Goal: Find specific page/section: Find specific page/section

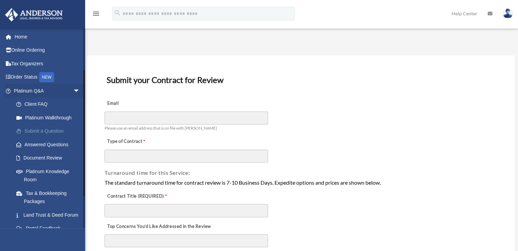
scroll to position [111, 0]
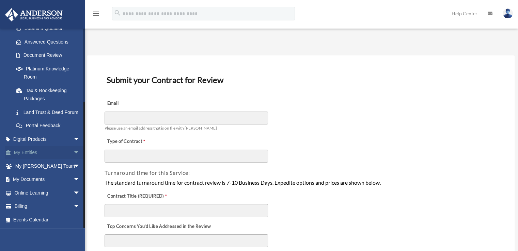
click at [73, 156] on span "arrow_drop_down" at bounding box center [80, 153] width 14 height 14
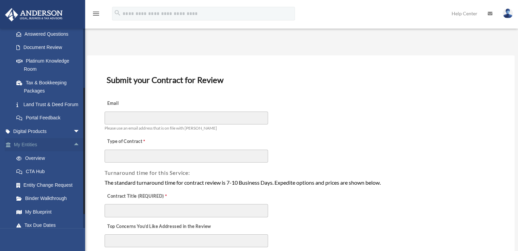
scroll to position [179, 0]
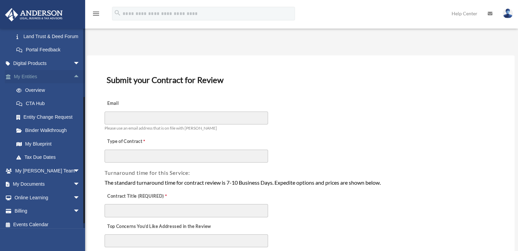
click at [73, 84] on span "arrow_drop_up" at bounding box center [80, 77] width 14 height 14
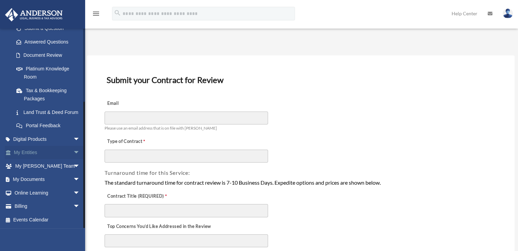
click at [72, 86] on link "Tax & Bookkeeping Packages" at bounding box center [50, 95] width 81 height 22
click at [73, 151] on span "arrow_drop_down" at bounding box center [80, 153] width 14 height 14
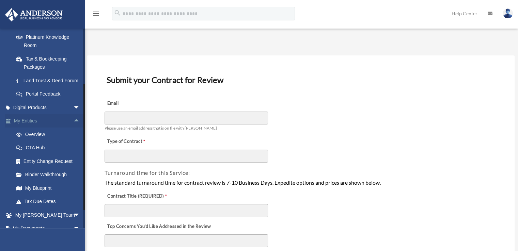
scroll to position [145, 0]
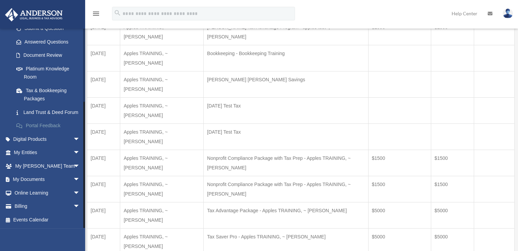
scroll to position [68, 0]
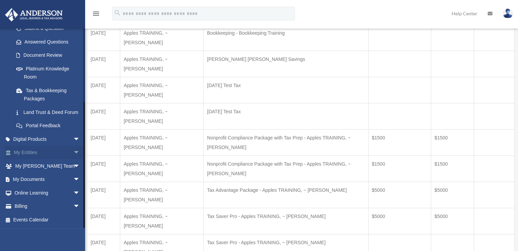
click at [73, 153] on span "arrow_drop_down" at bounding box center [80, 153] width 14 height 14
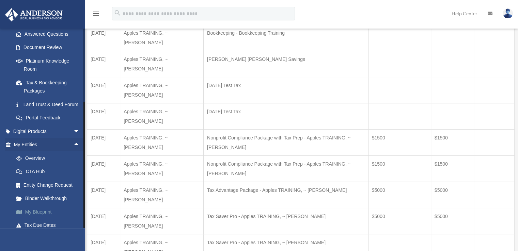
click at [46, 219] on link "My Blueprint" at bounding box center [50, 212] width 81 height 14
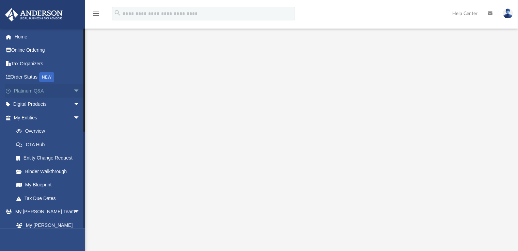
click at [73, 91] on span "arrow_drop_down" at bounding box center [80, 91] width 14 height 14
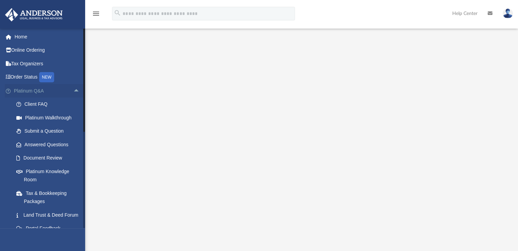
click at [73, 91] on span "arrow_drop_up" at bounding box center [80, 91] width 14 height 14
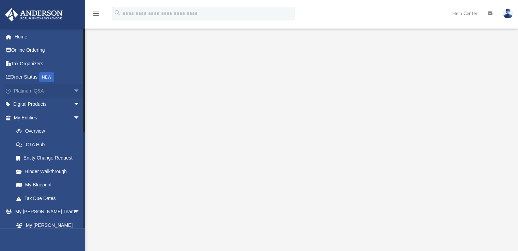
click at [73, 91] on span "arrow_drop_down" at bounding box center [80, 91] width 14 height 14
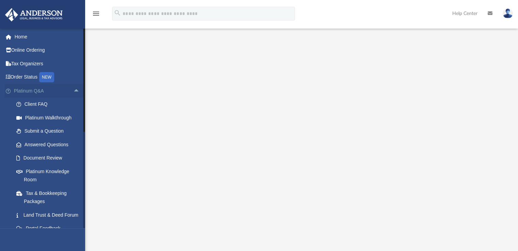
click at [73, 91] on span "arrow_drop_up" at bounding box center [80, 91] width 14 height 14
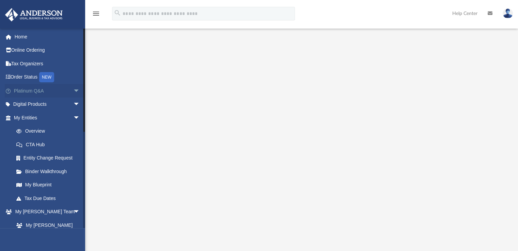
click at [73, 91] on span "arrow_drop_down" at bounding box center [80, 91] width 14 height 14
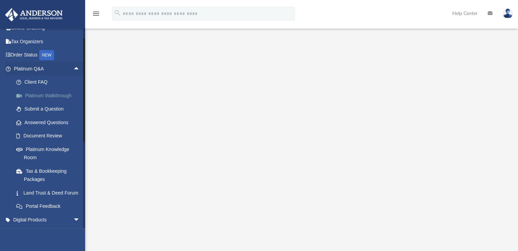
scroll to position [34, 0]
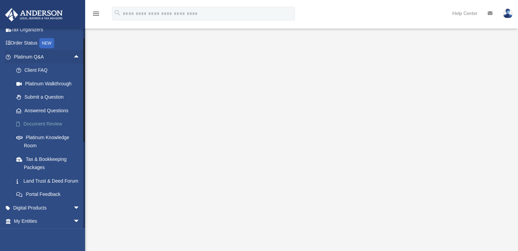
click at [61, 123] on link "Document Review" at bounding box center [50, 125] width 81 height 14
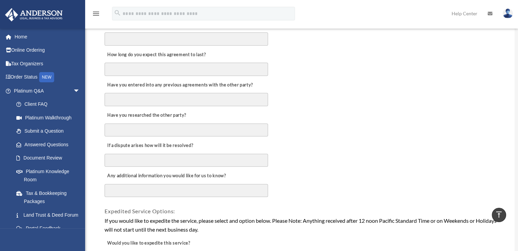
scroll to position [238, 0]
